Goal: Task Accomplishment & Management: Manage account settings

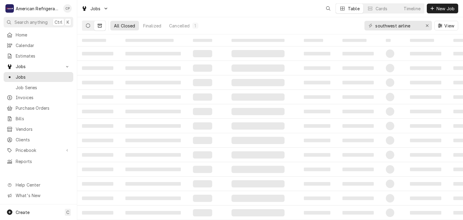
click at [87, 27] on icon "Dynamic Content Wrapper" at bounding box center [88, 26] width 4 height 4
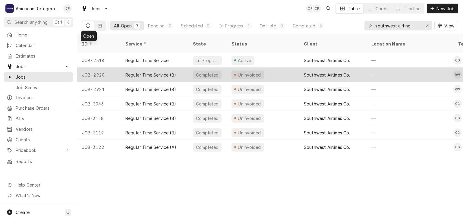
click at [139, 72] on div "Regular Time Service (B)" at bounding box center [151, 75] width 51 height 6
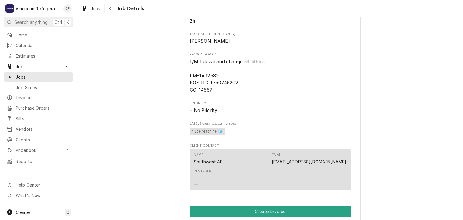
scroll to position [253, 0]
click at [209, 81] on span "I/M 1 down and change all filters FM-1432582 POS ID: P-50745202 CC: 14557" at bounding box center [227, 76] width 75 height 34
copy span "1432582"
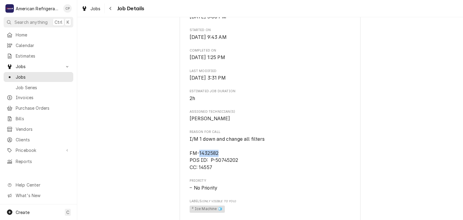
scroll to position [176, 0]
click at [141, 106] on div "Completed and Uninvoiced Southwest Airlines Co. [STREET_ADDRESS] Open in Maps R…" at bounding box center [270, 138] width 386 height 583
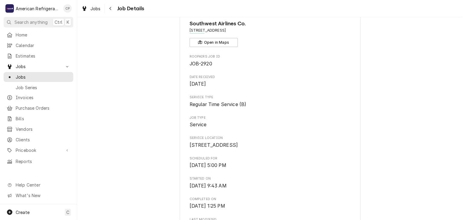
scroll to position [0, 0]
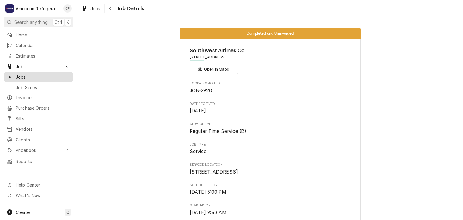
click at [60, 75] on span "Jobs" at bounding box center [43, 77] width 55 height 6
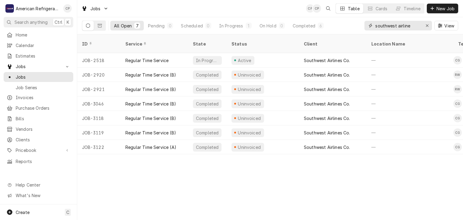
click at [395, 27] on input "southwest airline" at bounding box center [398, 26] width 45 height 10
